Goal: Task Accomplishment & Management: Use online tool/utility

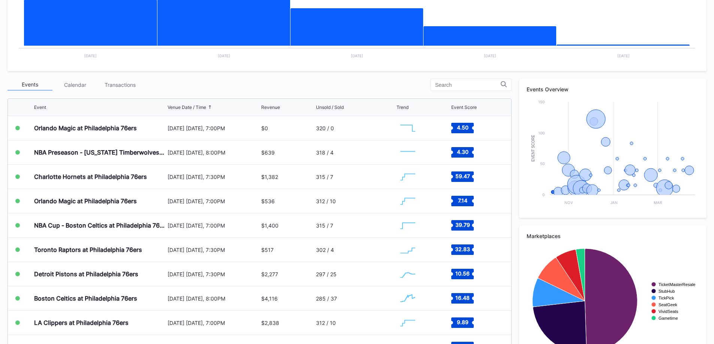
scroll to position [109, 0]
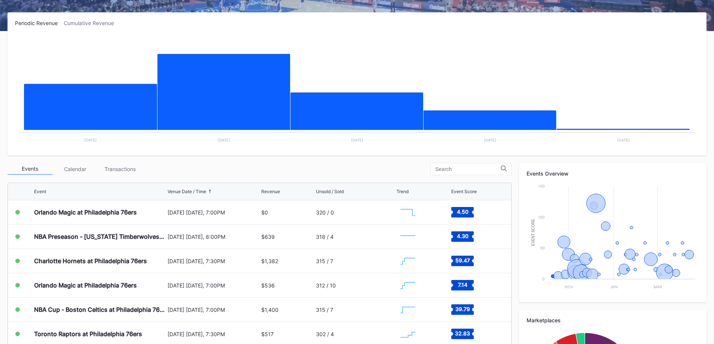
click at [121, 170] on div "Transactions" at bounding box center [119, 169] width 45 height 12
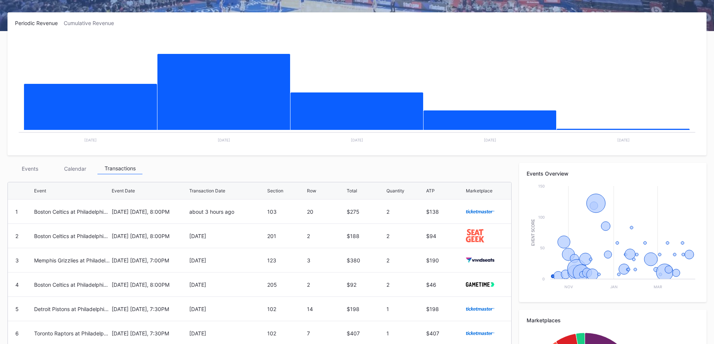
click at [33, 169] on div "Events" at bounding box center [29, 169] width 45 height 12
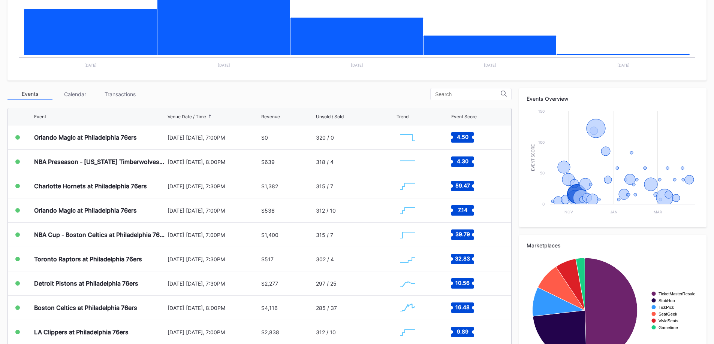
scroll to position [37, 0]
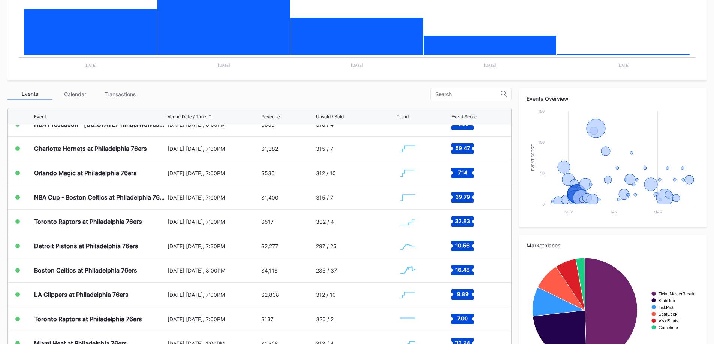
click at [213, 268] on div "November 11 Tuesday, 8:00PM" at bounding box center [213, 271] width 92 height 6
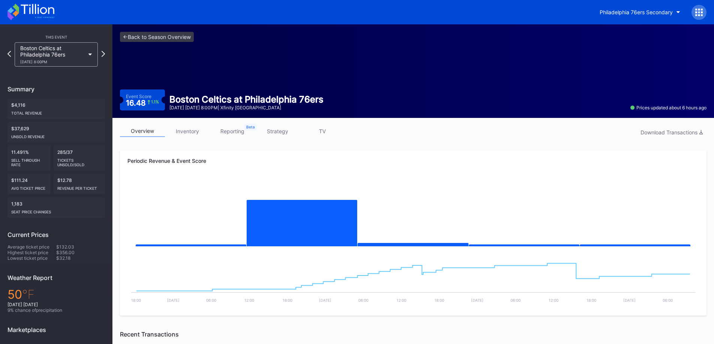
click at [264, 133] on link "strategy" at bounding box center [277, 132] width 45 height 12
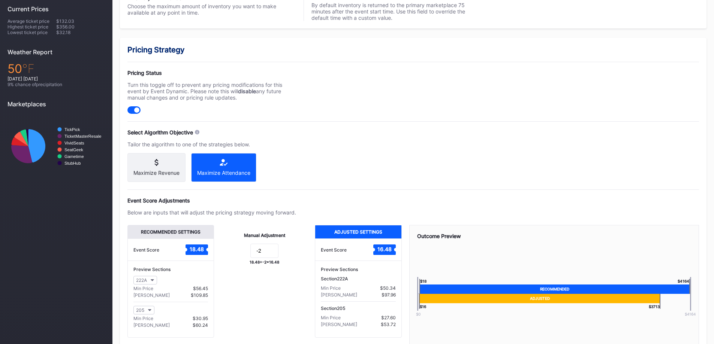
scroll to position [262, 0]
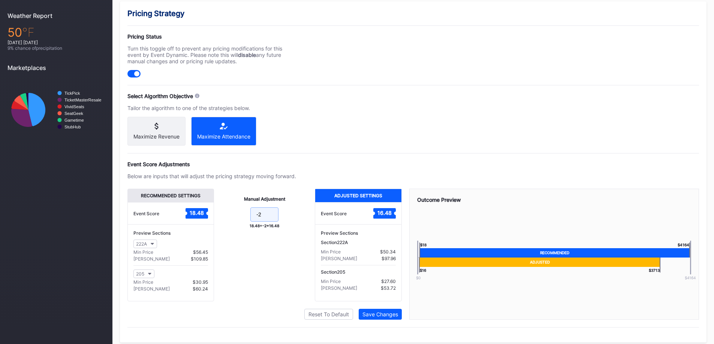
click at [273, 219] on input "-2" at bounding box center [264, 215] width 28 height 14
click at [389, 158] on div "Pricing Strategy Pricing Status Turn this toggle off to prevent any pricing mod…" at bounding box center [413, 171] width 586 height 341
click at [262, 221] on input "-2" at bounding box center [264, 215] width 28 height 14
click at [310, 155] on div "Pricing Strategy Pricing Status Turn this toggle off to prevent any pricing mod…" at bounding box center [413, 171] width 586 height 341
click at [287, 179] on div "Below are inputs that will adjust the pricing strategy moving forward." at bounding box center [211, 176] width 169 height 6
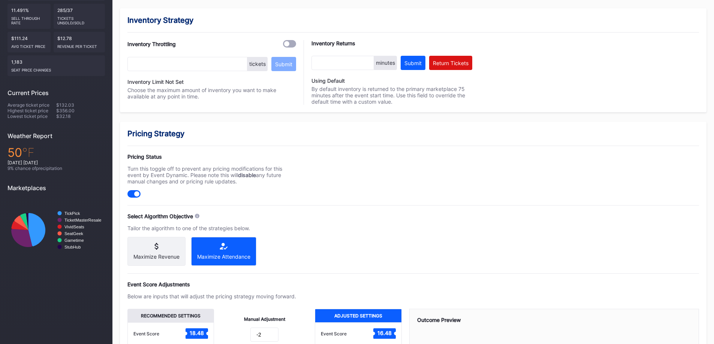
scroll to position [275, 0]
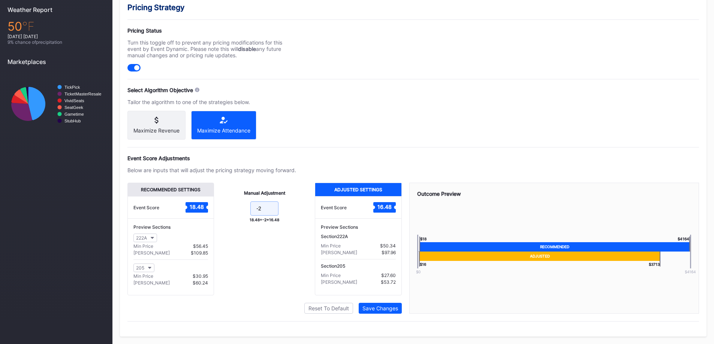
click at [265, 209] on input "-2" at bounding box center [264, 209] width 28 height 14
click at [304, 131] on div "Pricing Strategy Pricing Status Turn this toggle off to prevent any pricing mod…" at bounding box center [413, 166] width 586 height 341
click at [272, 202] on input "-3" at bounding box center [264, 209] width 28 height 14
click at [393, 118] on div "Pricing Strategy Pricing Status Turn this toggle off to prevent any pricing mod…" at bounding box center [413, 166] width 586 height 341
click at [363, 108] on div "Pricing Strategy Pricing Status Turn this toggle off to prevent any pricing mod…" at bounding box center [413, 166] width 586 height 341
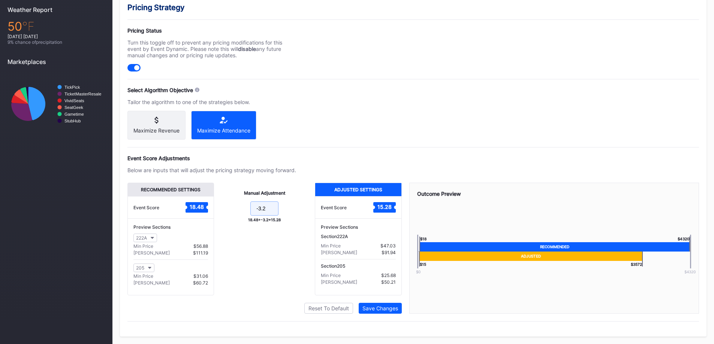
drag, startPoint x: 273, startPoint y: 206, endPoint x: 275, endPoint y: 203, distance: 4.0
click at [274, 206] on input "-3.2" at bounding box center [264, 209] width 28 height 14
type input "-3.1"
click at [399, 308] on button "Save Changes" at bounding box center [380, 308] width 43 height 11
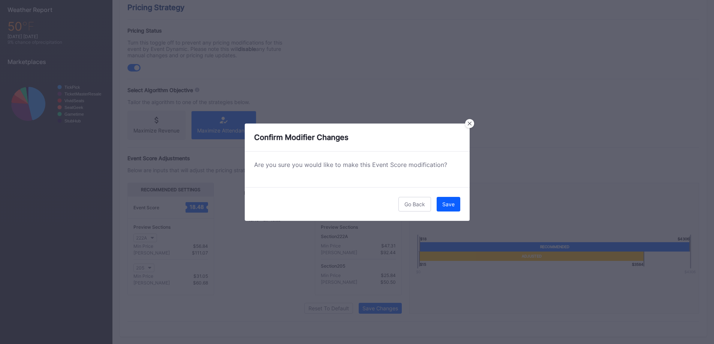
click at [447, 203] on div "Save" at bounding box center [448, 204] width 12 height 6
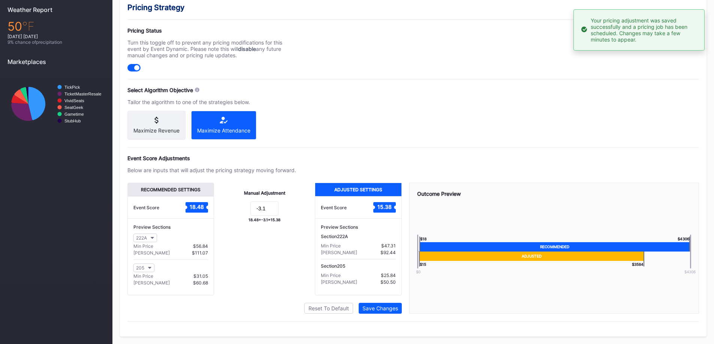
scroll to position [87, 0]
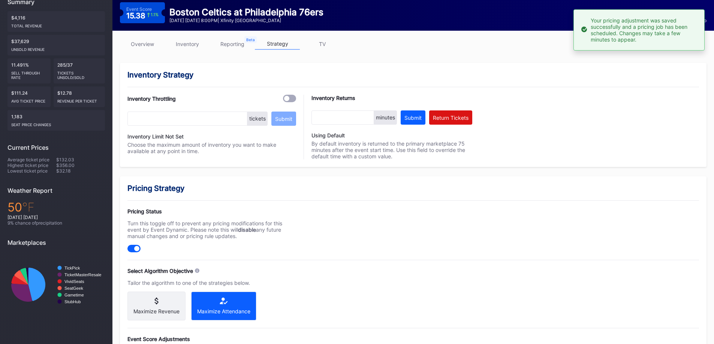
click at [133, 248] on div at bounding box center [133, 248] width 13 height 7
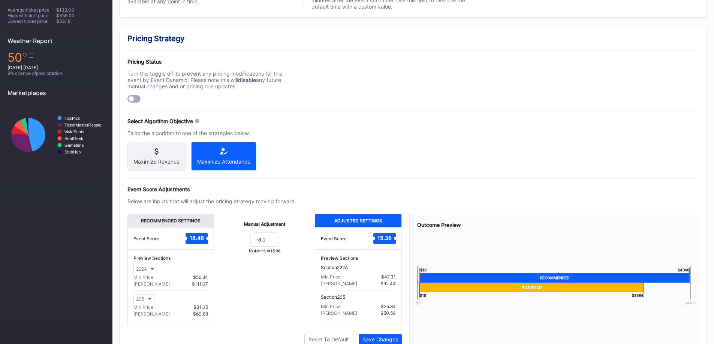
scroll to position [275, 0]
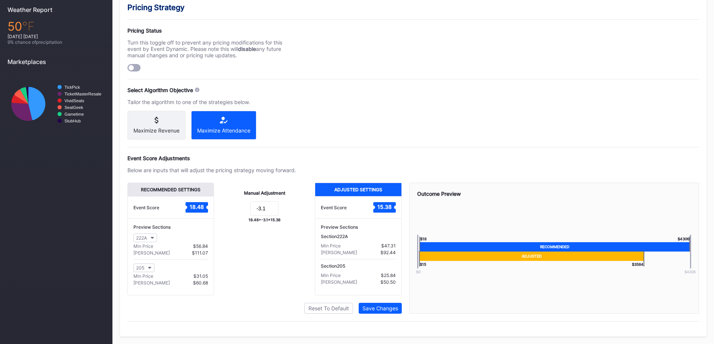
click at [379, 307] on div "Save Changes" at bounding box center [380, 308] width 36 height 6
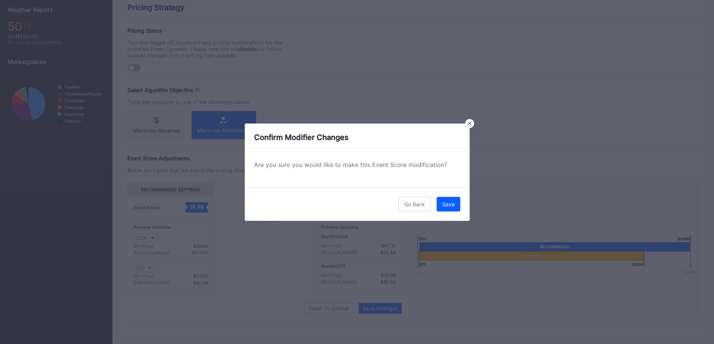
click at [442, 204] on button "Save" at bounding box center [449, 204] width 24 height 15
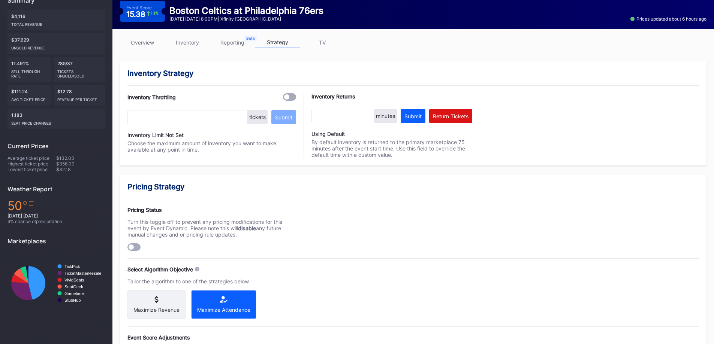
scroll to position [87, 0]
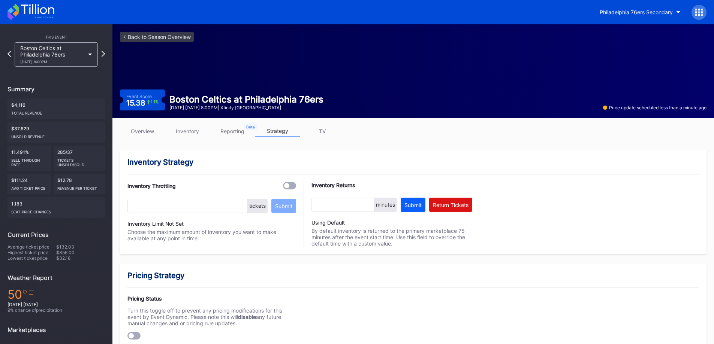
click at [185, 127] on link "inventory" at bounding box center [187, 132] width 45 height 12
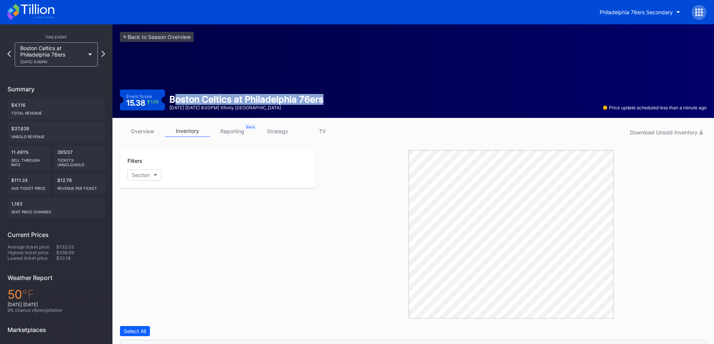
drag, startPoint x: 331, startPoint y: 97, endPoint x: 173, endPoint y: 97, distance: 157.7
click at [173, 99] on div "Event Score 15.38 1.1 % Boston Celtics at Philadelphia 76ers November 11 Tuesda…" at bounding box center [413, 100] width 586 height 21
click at [171, 97] on div "Boston Celtics at Philadelphia 76ers" at bounding box center [246, 99] width 154 height 11
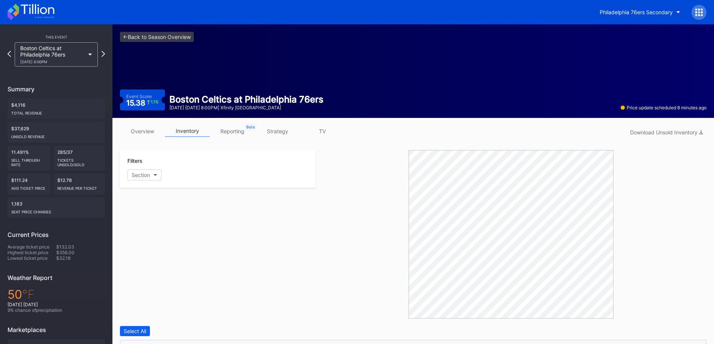
click at [48, 12] on icon at bounding box center [37, 9] width 33 height 10
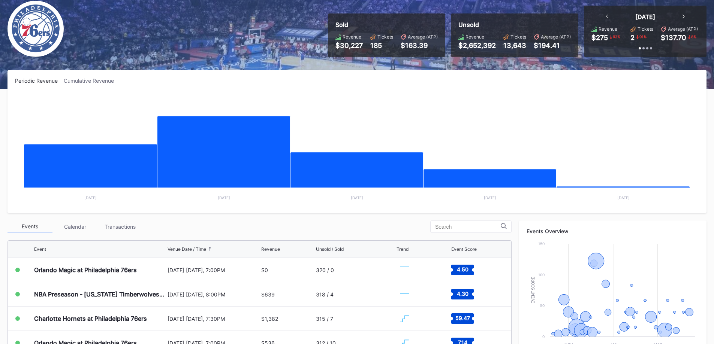
scroll to position [112, 0]
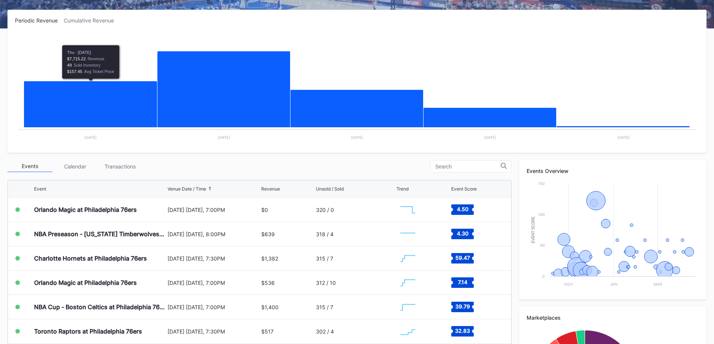
click at [122, 166] on div "Transactions" at bounding box center [119, 167] width 45 height 12
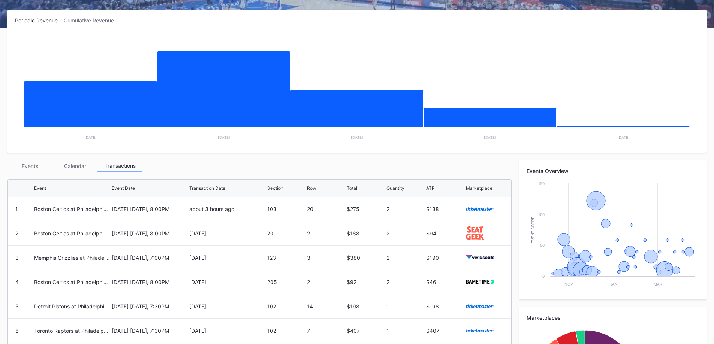
click at [30, 166] on div "Events" at bounding box center [29, 166] width 45 height 12
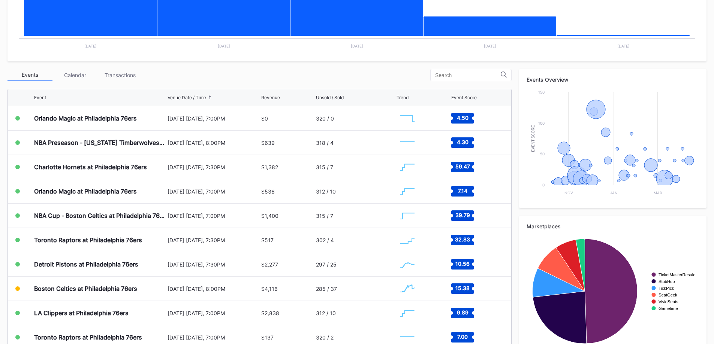
scroll to position [222, 0]
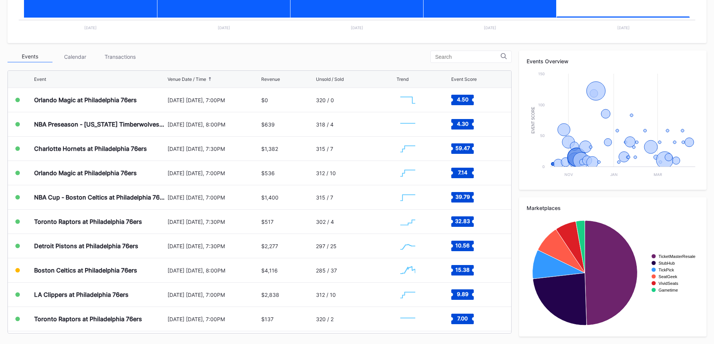
click at [111, 56] on div "Transactions" at bounding box center [119, 57] width 45 height 12
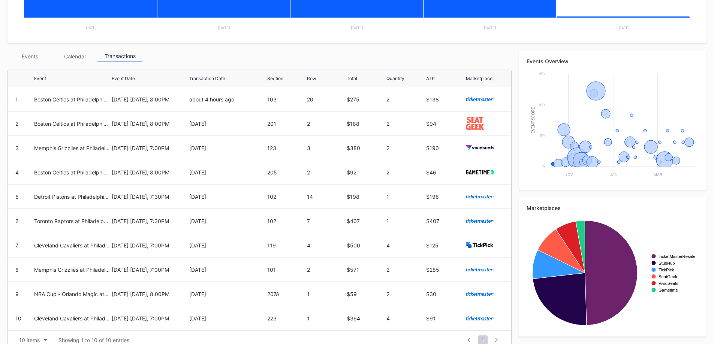
click at [39, 58] on div "Events" at bounding box center [29, 57] width 45 height 12
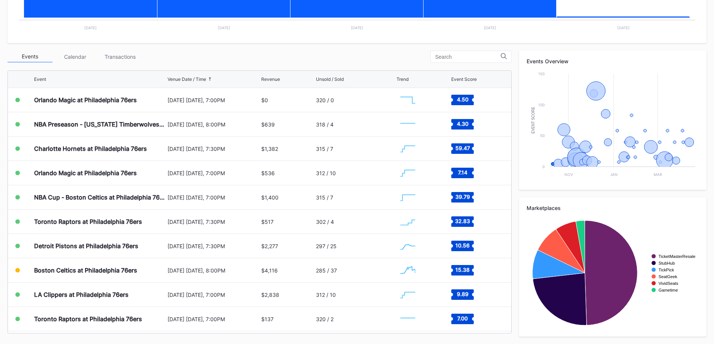
click at [132, 55] on div "Transactions" at bounding box center [119, 57] width 45 height 12
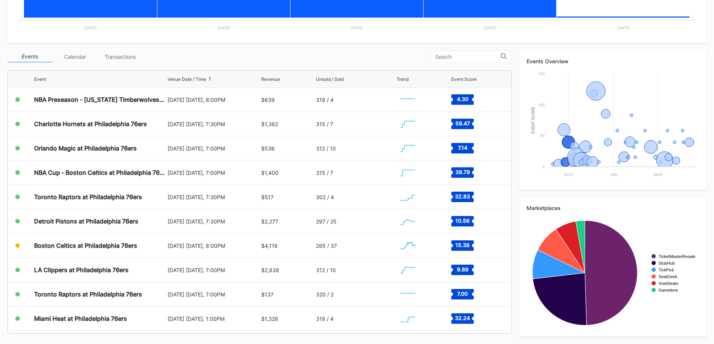
scroll to position [37, 0]
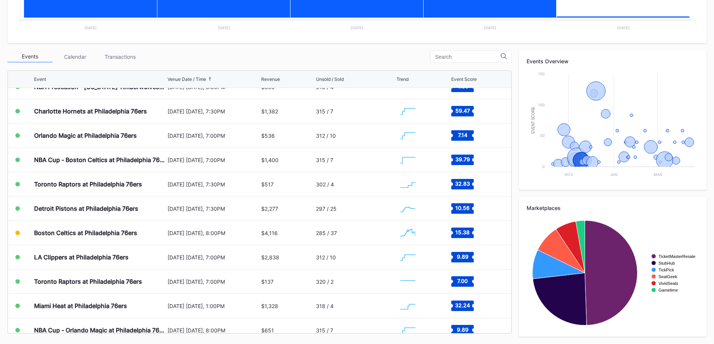
click at [153, 260] on div "LA Clippers at Philadelphia 76ers" at bounding box center [100, 257] width 132 height 24
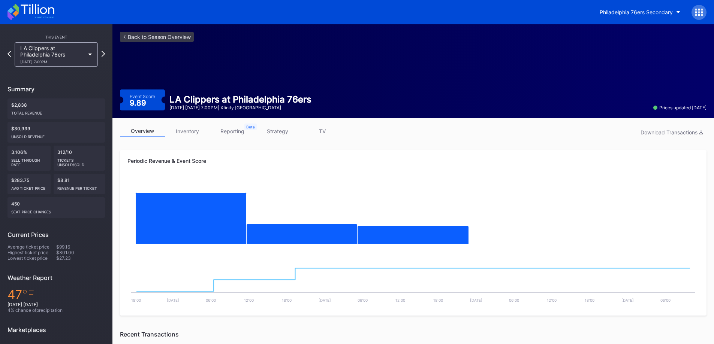
click at [44, 12] on icon at bounding box center [30, 12] width 47 height 16
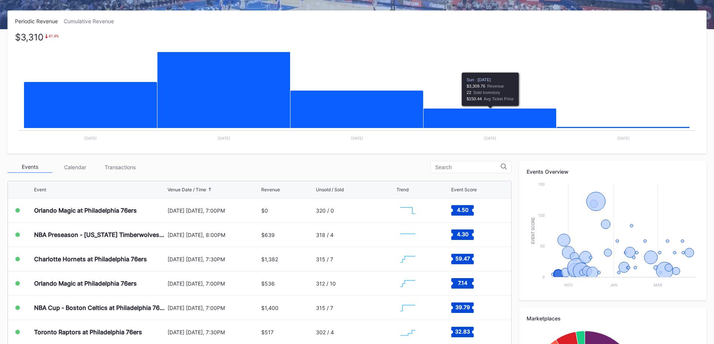
scroll to position [112, 0]
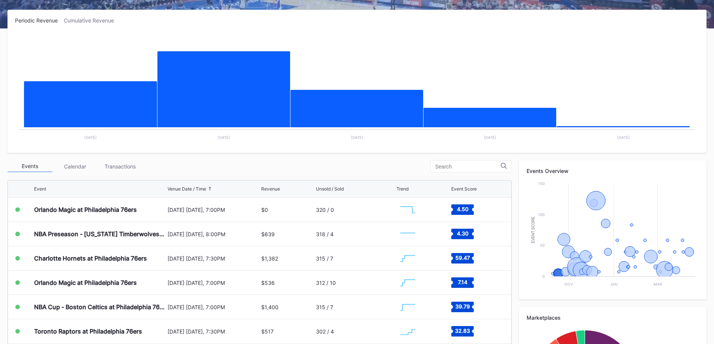
click at [111, 168] on div "Transactions" at bounding box center [119, 167] width 45 height 12
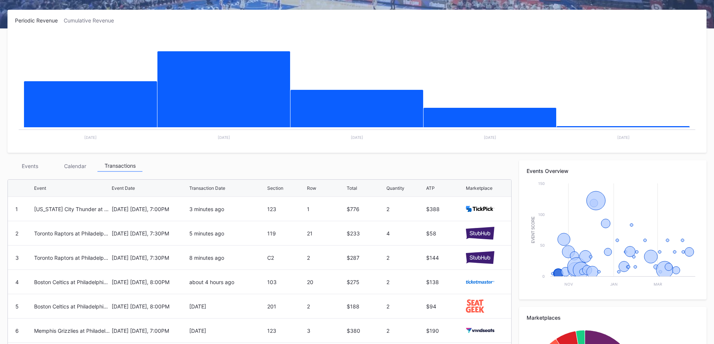
click at [35, 161] on div "Events" at bounding box center [29, 166] width 45 height 12
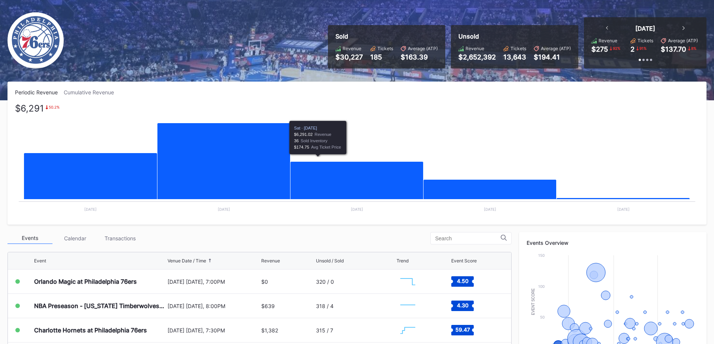
scroll to position [0, 0]
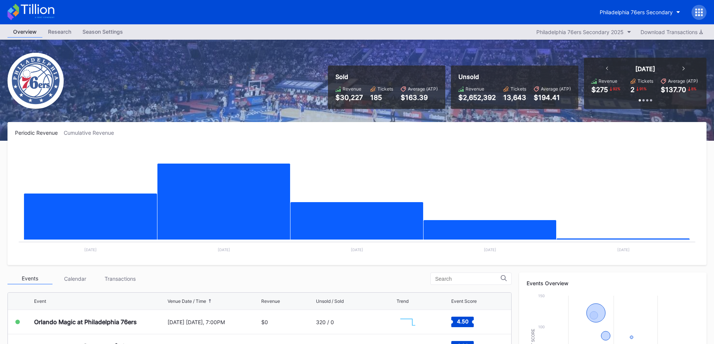
click at [696, 10] on icon at bounding box center [696, 10] width 2 height 2
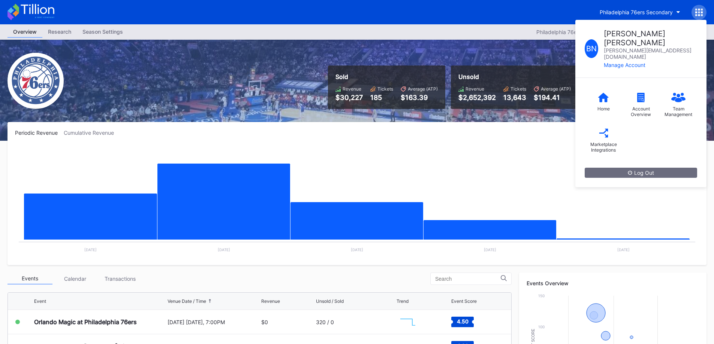
click at [597, 142] on div "Marketplace Integrations" at bounding box center [603, 147] width 30 height 11
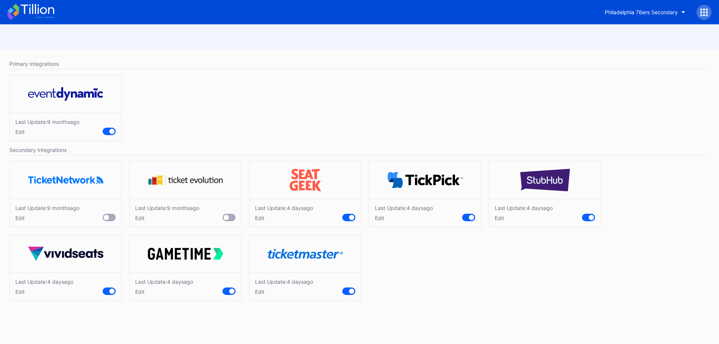
click at [380, 217] on div "Edit" at bounding box center [404, 218] width 58 height 6
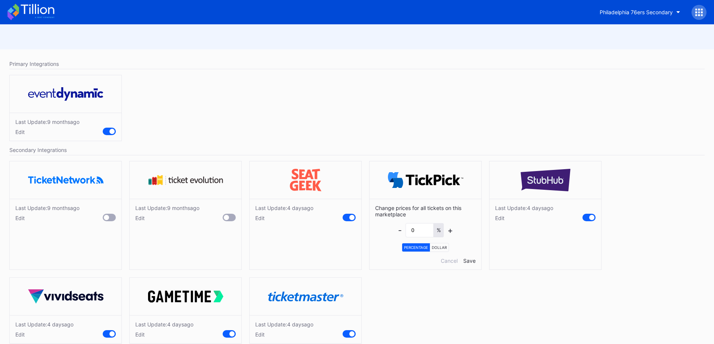
click at [502, 219] on div "Edit" at bounding box center [524, 218] width 58 height 6
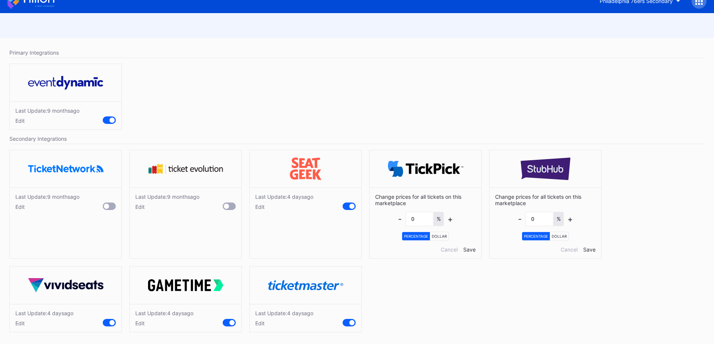
scroll to position [13, 0]
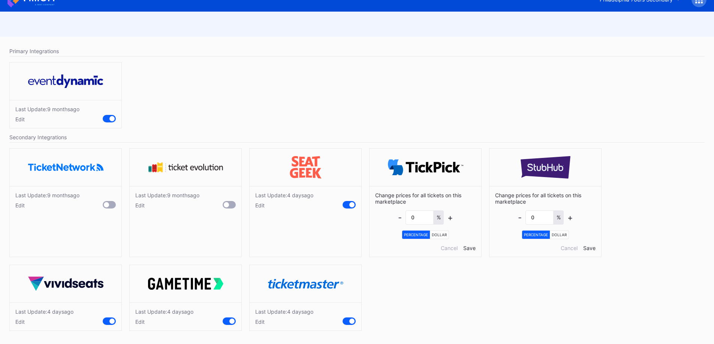
click at [255, 320] on div "Last Update: 4 days ago Edit" at bounding box center [306, 317] width 112 height 28
click at [259, 319] on div "Edit" at bounding box center [284, 322] width 58 height 6
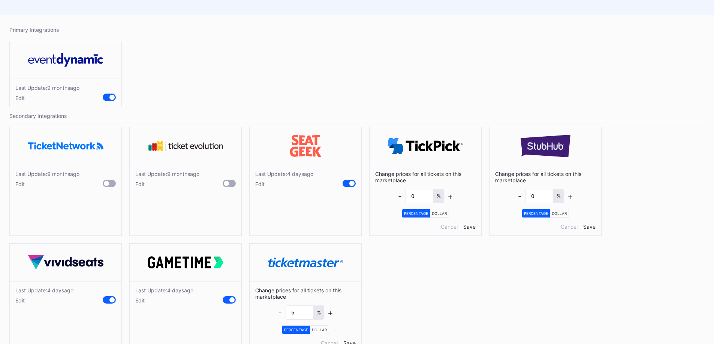
scroll to position [55, 0]
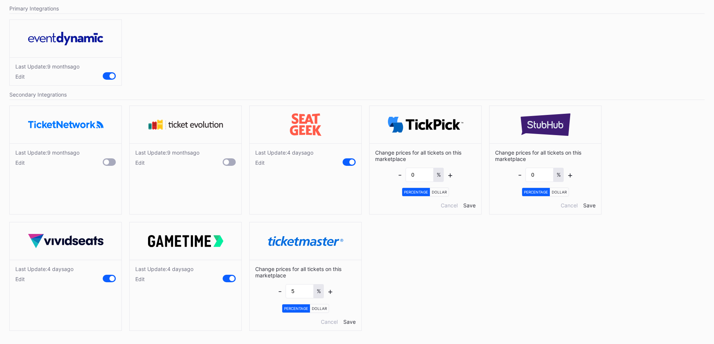
click at [280, 291] on div "-" at bounding box center [280, 292] width 4 height 10
click at [278, 291] on div "-" at bounding box center [280, 292] width 4 height 10
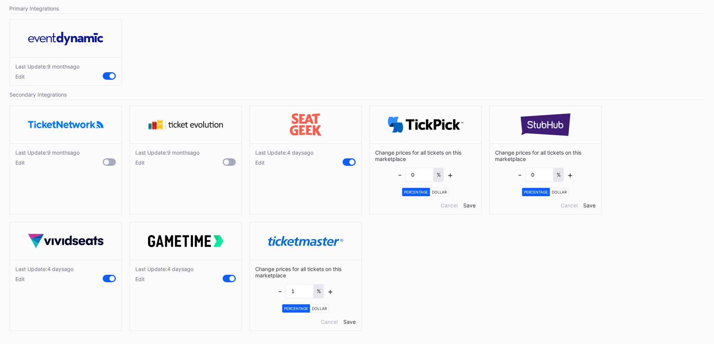
type input "0"
click at [350, 321] on div "Save" at bounding box center [349, 322] width 12 height 6
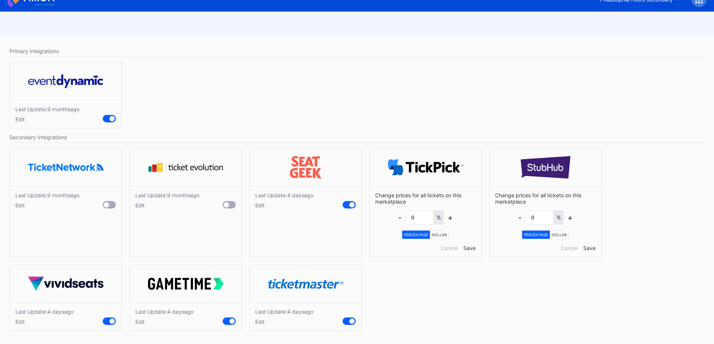
click at [142, 320] on div "Edit" at bounding box center [164, 322] width 58 height 6
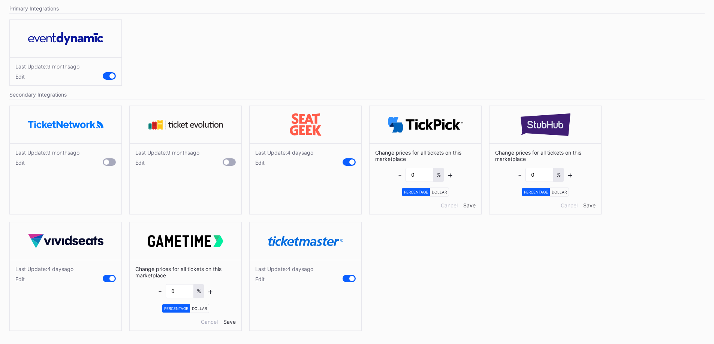
click at [22, 281] on div "Edit" at bounding box center [44, 279] width 58 height 6
click at [257, 281] on div "Edit" at bounding box center [284, 279] width 58 height 6
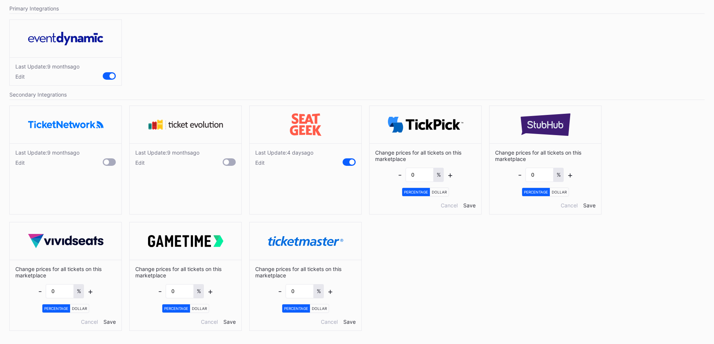
click at [351, 322] on div "Save" at bounding box center [349, 322] width 12 height 6
click at [229, 323] on div "Save" at bounding box center [229, 322] width 12 height 6
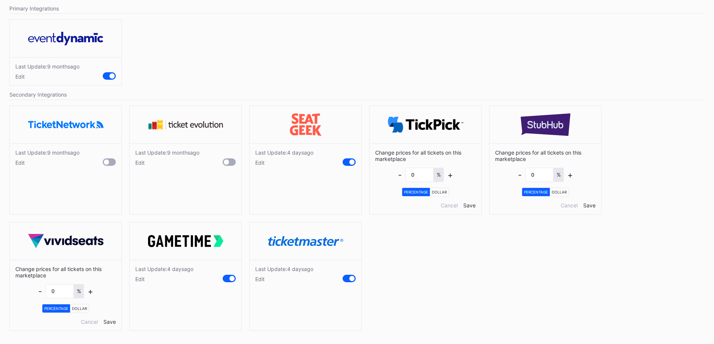
click at [114, 323] on div "Save" at bounding box center [109, 322] width 12 height 6
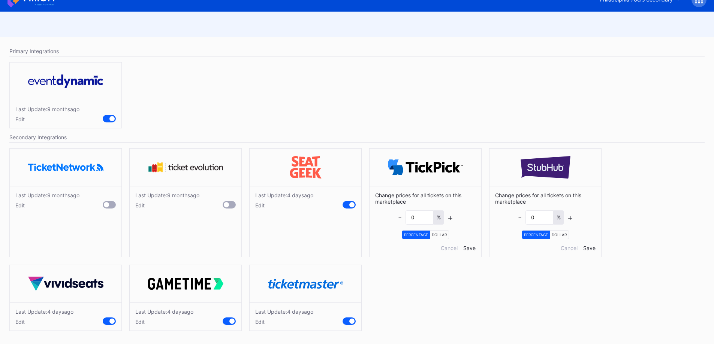
click at [466, 246] on div "Save" at bounding box center [469, 248] width 12 height 6
click at [589, 247] on div "Save" at bounding box center [589, 248] width 12 height 6
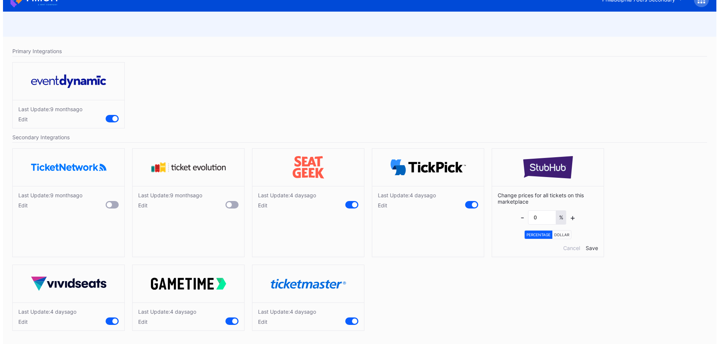
scroll to position [0, 0]
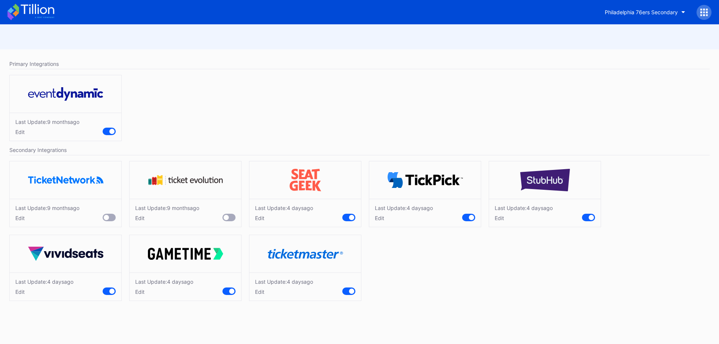
click at [263, 294] on div "Edit" at bounding box center [284, 292] width 58 height 6
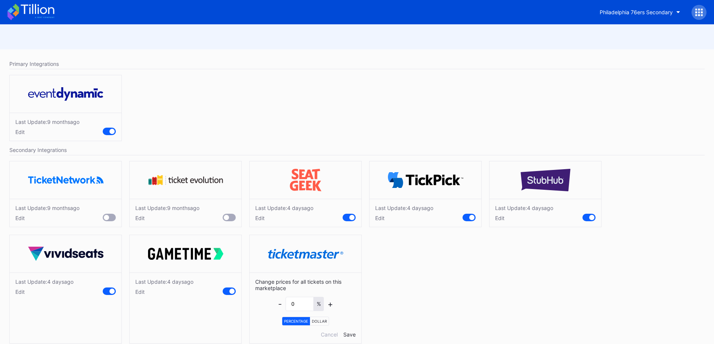
click at [331, 304] on div "+" at bounding box center [330, 304] width 6 height 10
click at [331, 305] on div "+" at bounding box center [330, 304] width 6 height 10
type input "3"
click at [350, 332] on div "Save" at bounding box center [349, 335] width 12 height 6
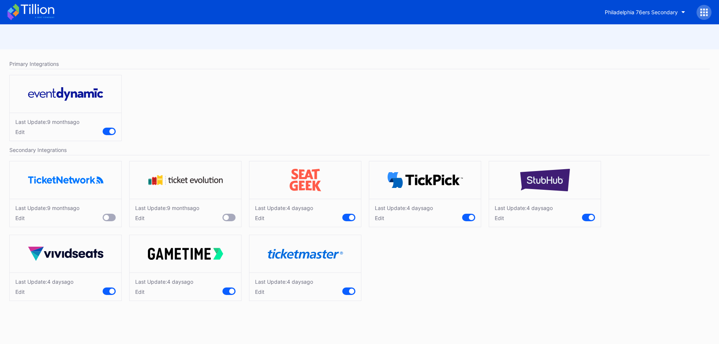
click at [700, 12] on div at bounding box center [704, 12] width 15 height 15
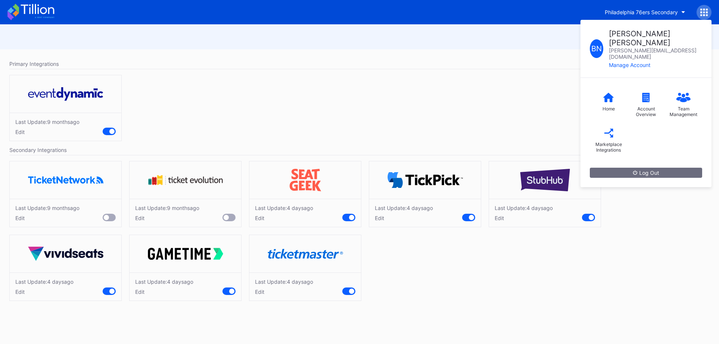
click at [607, 93] on icon at bounding box center [609, 97] width 10 height 9
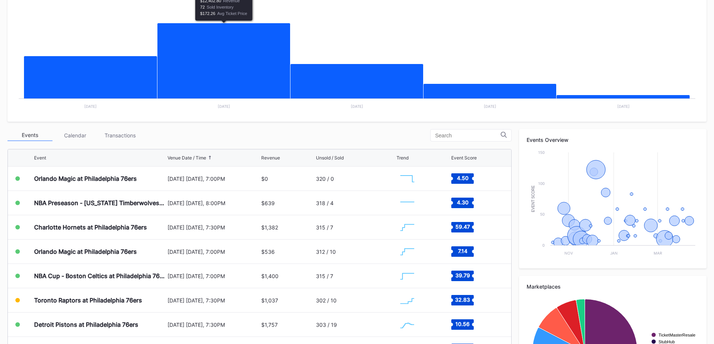
scroll to position [150, 0]
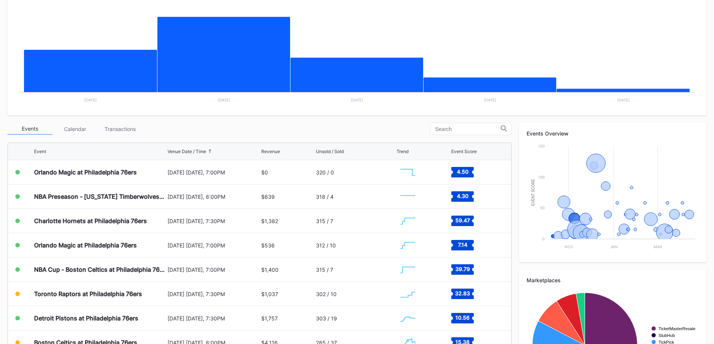
click at [119, 124] on div "Transactions" at bounding box center [119, 129] width 45 height 12
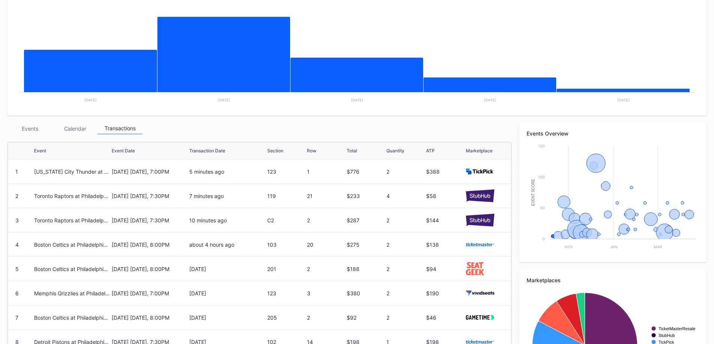
click at [104, 205] on div "Toronto Raptors at Philadelphia 76ers" at bounding box center [72, 196] width 76 height 24
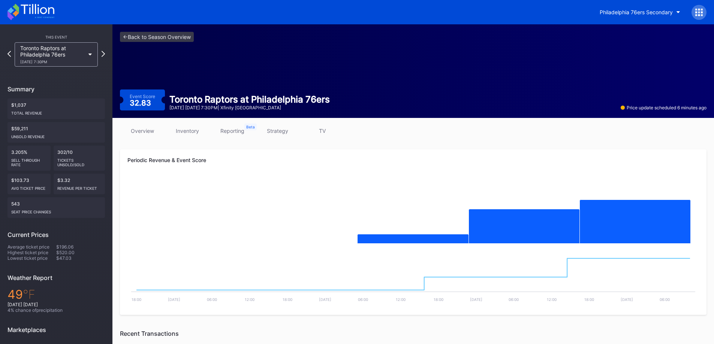
click at [284, 132] on link "strategy" at bounding box center [277, 131] width 45 height 11
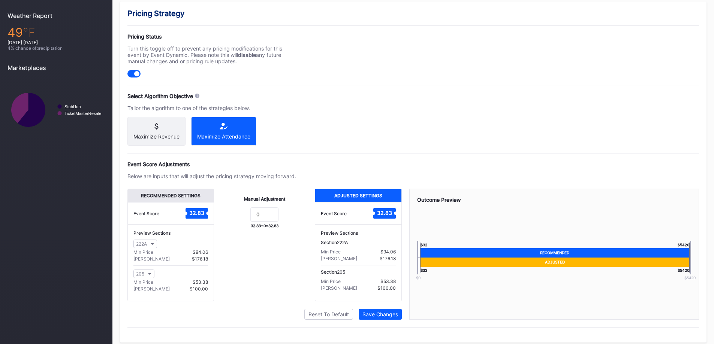
scroll to position [275, 0]
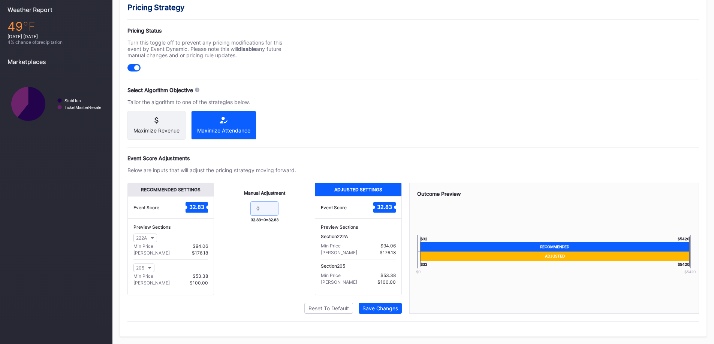
drag, startPoint x: 256, startPoint y: 206, endPoint x: 240, endPoint y: 199, distance: 17.4
click at [244, 199] on div "Manual Adjustment 0 32.83 + 0 = 32.83" at bounding box center [264, 239] width 101 height 113
type input "-1"
click at [271, 155] on div "Event Score Adjustments" at bounding box center [412, 158] width 571 height 6
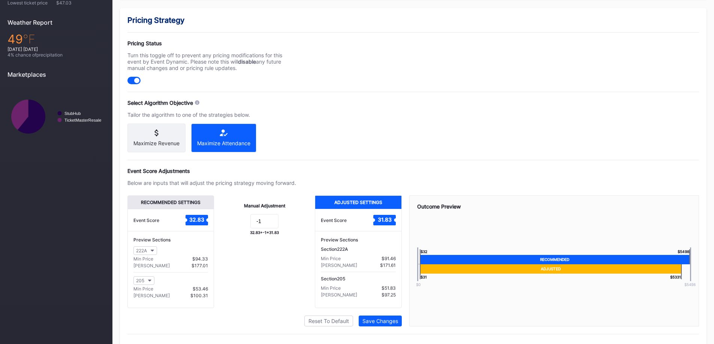
scroll to position [237, 0]
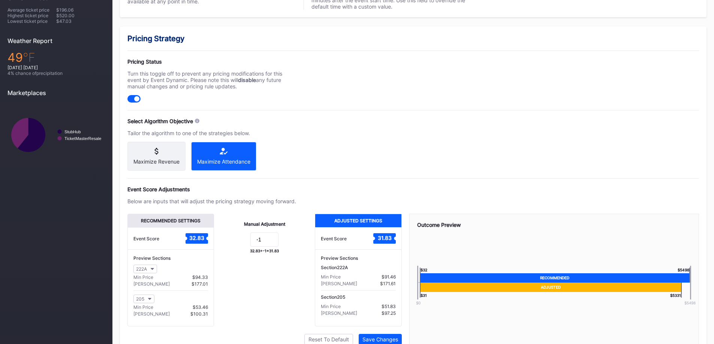
click at [132, 95] on div at bounding box center [133, 98] width 13 height 7
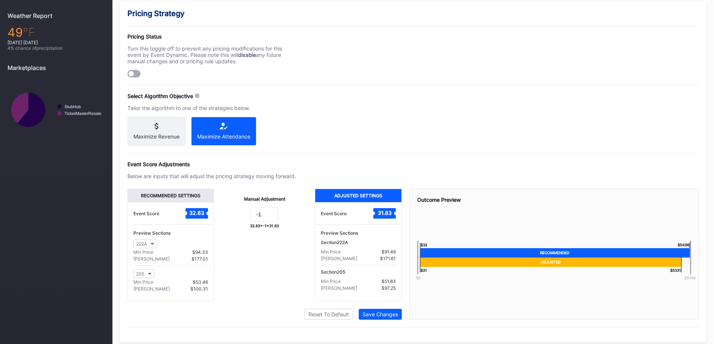
scroll to position [275, 0]
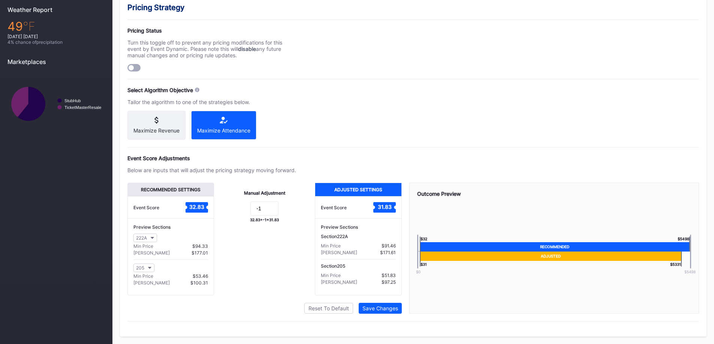
click at [386, 310] on div "Save Changes" at bounding box center [380, 308] width 36 height 6
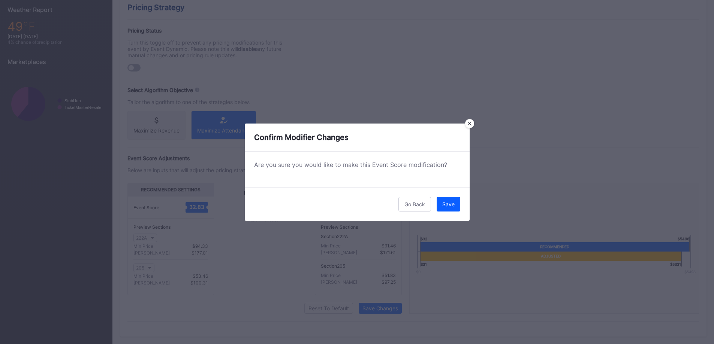
click at [458, 203] on button "Save" at bounding box center [449, 204] width 24 height 15
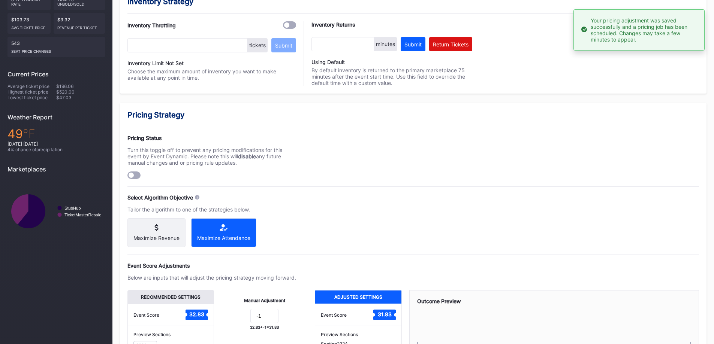
scroll to position [50, 0]
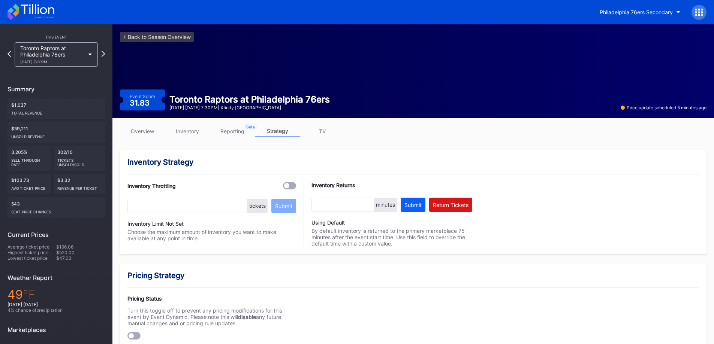
click at [25, 7] on icon at bounding box center [30, 12] width 47 height 16
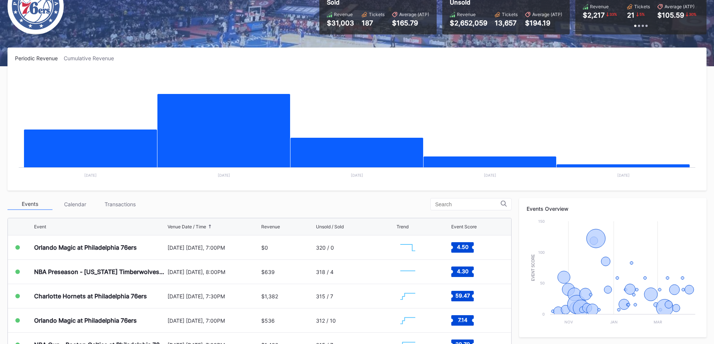
scroll to position [75, 0]
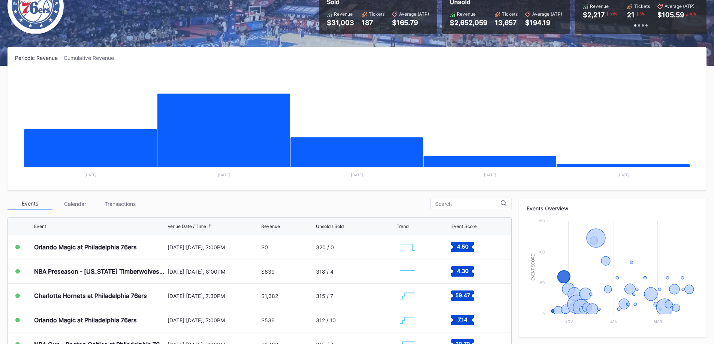
click at [120, 203] on div "Transactions" at bounding box center [119, 204] width 45 height 12
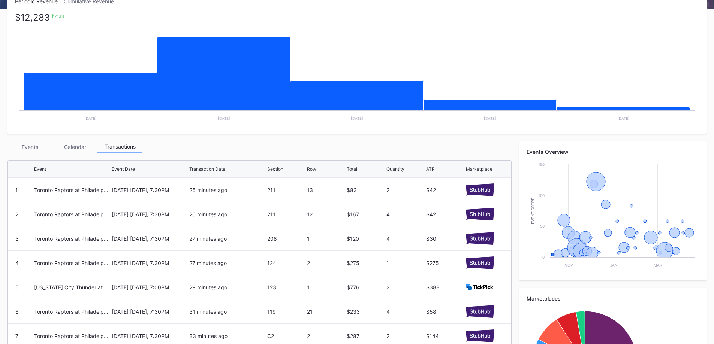
scroll to position [150, 0]
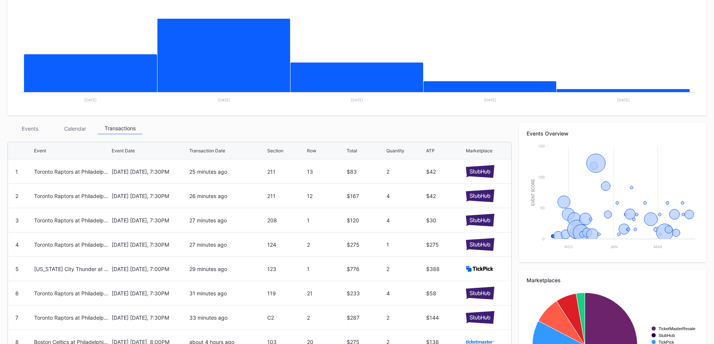
click at [21, 127] on div "Events" at bounding box center [29, 129] width 45 height 12
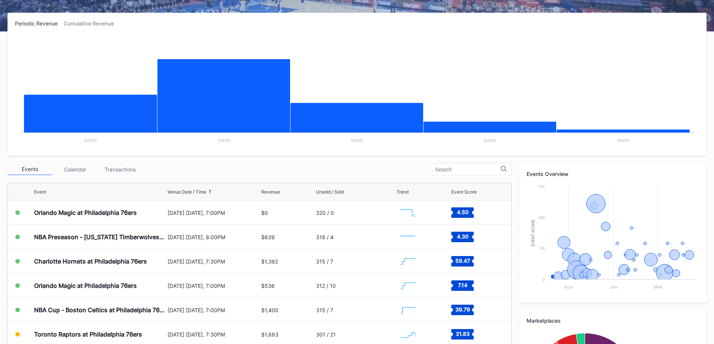
scroll to position [112, 0]
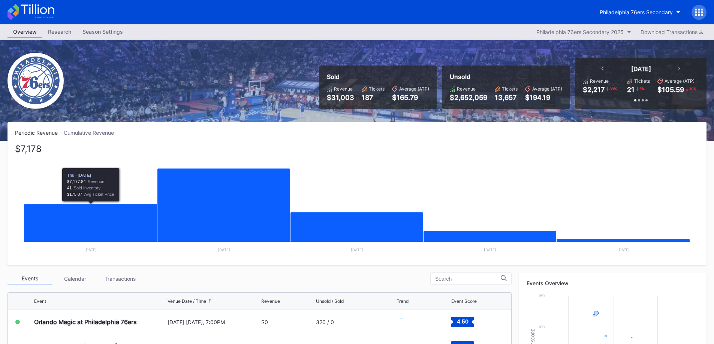
scroll to position [150, 0]
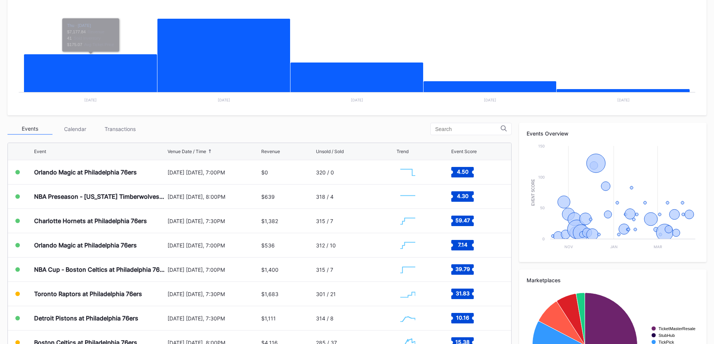
click at [136, 130] on div "Transactions" at bounding box center [119, 129] width 45 height 12
